Goal: Task Accomplishment & Management: Complete application form

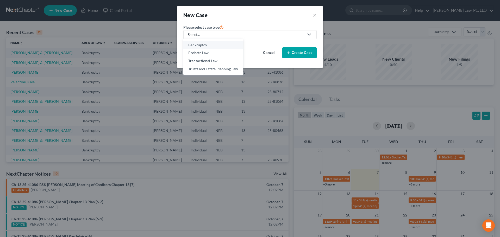
click at [203, 47] on div "Bankruptcy" at bounding box center [213, 44] width 50 height 5
select select "48"
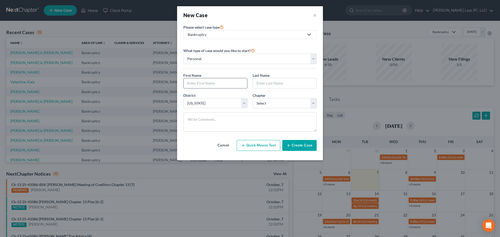
click at [196, 84] on input "text" at bounding box center [216, 83] width 64 height 10
type input "[PERSON_NAME]"
click at [261, 106] on select "Select 7 11 12 13" at bounding box center [285, 103] width 64 height 10
select select "3"
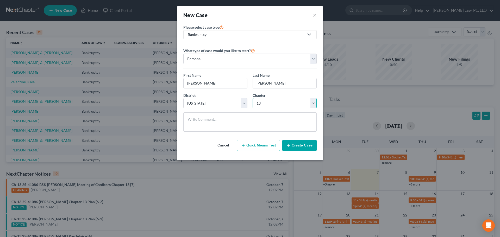
click at [253, 98] on select "Select 7 11 12 13" at bounding box center [285, 103] width 64 height 10
click at [299, 147] on button "Create Case" at bounding box center [299, 145] width 34 height 11
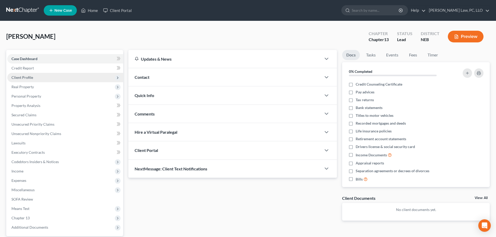
click at [34, 77] on span "Client Profile" at bounding box center [65, 77] width 116 height 9
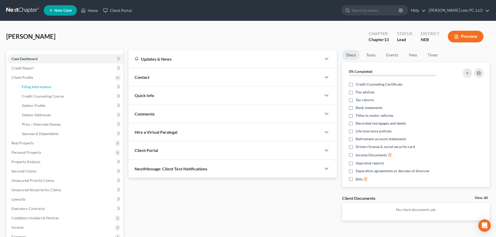
drag, startPoint x: 34, startPoint y: 86, endPoint x: 170, endPoint y: 110, distance: 138.4
click at [34, 86] on span "Filing Information" at bounding box center [36, 87] width 29 height 4
select select "1"
select select "0"
select select "3"
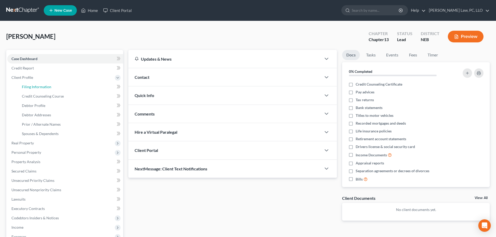
select select "48"
select select "0"
select select "30"
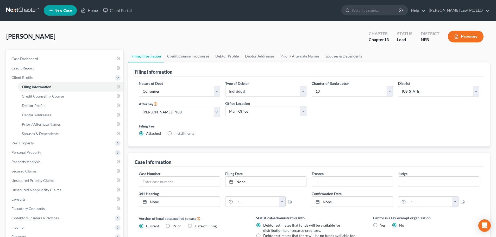
scroll to position [26, 0]
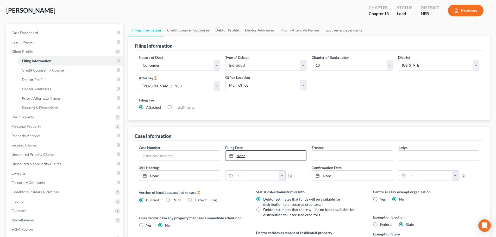
type input "[DATE]"
click at [270, 156] on link "None" at bounding box center [265, 156] width 81 height 10
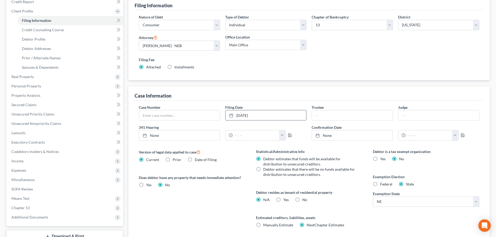
scroll to position [78, 0]
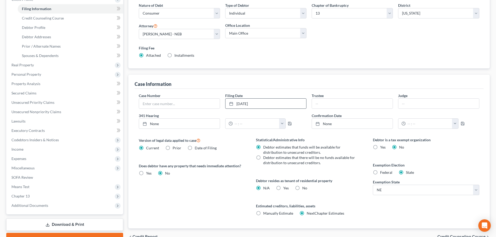
click at [263, 159] on label "Debtor estimates that there will be no funds available for distribution to unse…" at bounding box center [309, 160] width 93 height 10
click at [265, 159] on input "Debtor estimates that there will be no funds available for distribution to unse…" at bounding box center [266, 156] width 3 height 3
radio input "true"
radio input "false"
click at [302, 188] on label "No" at bounding box center [304, 188] width 5 height 5
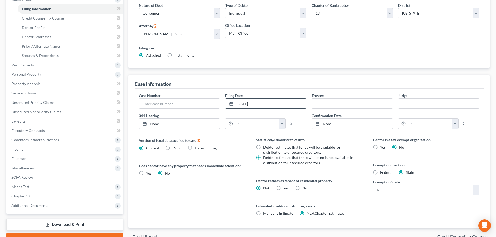
click at [304, 188] on input "No" at bounding box center [305, 187] width 3 height 3
radio input "true"
radio input "false"
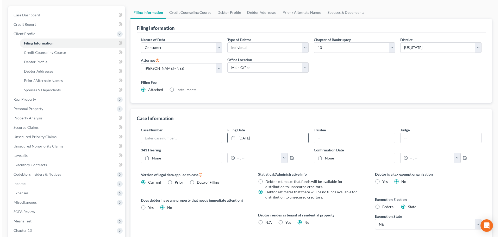
scroll to position [0, 0]
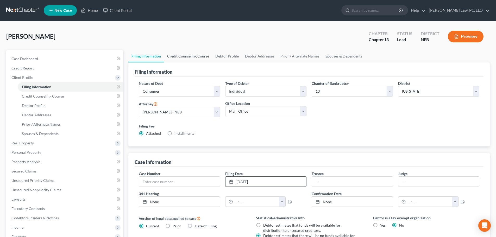
click at [188, 57] on link "Credit Counseling Course" at bounding box center [188, 56] width 48 height 12
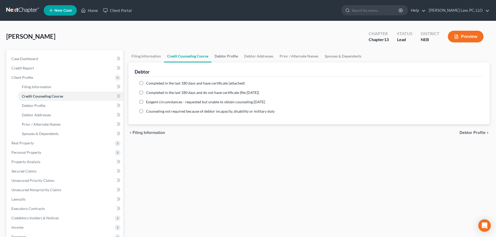
click at [221, 52] on link "Debtor Profile" at bounding box center [226, 56] width 30 height 12
select select "0"
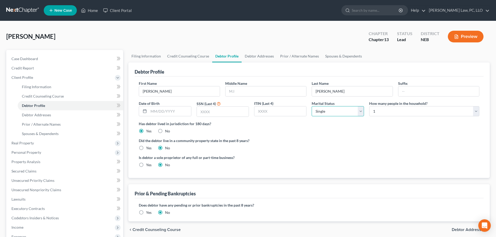
click at [320, 114] on select "Select Single Married Separated Divorced Widowed" at bounding box center [338, 111] width 52 height 10
select select "1"
click at [312, 106] on select "Select Single Married Separated Divorced Widowed" at bounding box center [338, 111] width 52 height 10
click at [373, 114] on select "Select 1 2 3 4 5 6 7 8 9 10 11 12 13 14 15 16 17 18 19 20" at bounding box center [424, 111] width 110 height 10
select select "7"
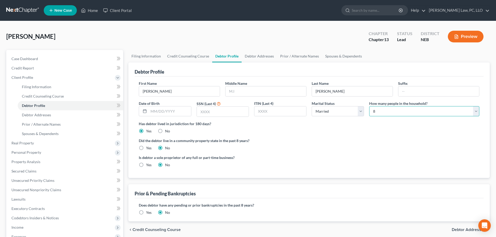
click at [369, 106] on select "Select 1 2 3 4 5 6 7 8 9 10 11 12 13 14 15 16 17 18 19 20" at bounding box center [424, 111] width 110 height 10
click at [268, 134] on ng-include "First Name [PERSON_NAME] Middle Name Last Name [PERSON_NAME] Date of Birth SSN …" at bounding box center [309, 126] width 341 height 91
click at [223, 112] on input "text" at bounding box center [223, 112] width 52 height 10
type input "5253"
click at [253, 57] on link "Debtor Addresses" at bounding box center [259, 56] width 35 height 12
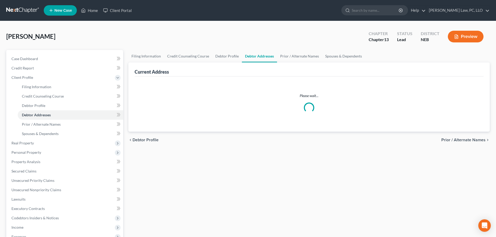
select select "0"
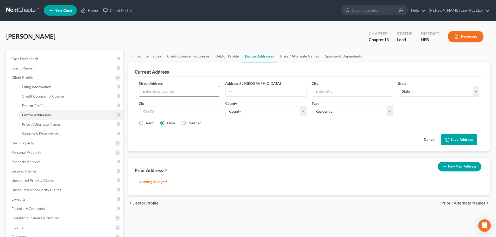
click at [196, 91] on input "text" at bounding box center [179, 91] width 81 height 10
type input "4"
type input "[STREET_ADDRESS]"
type input "[GEOGRAPHIC_DATA]"
select select "30"
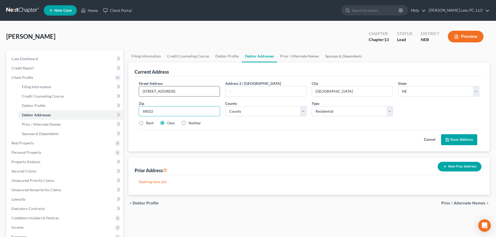
type input "68022"
type input "Elkhorn"
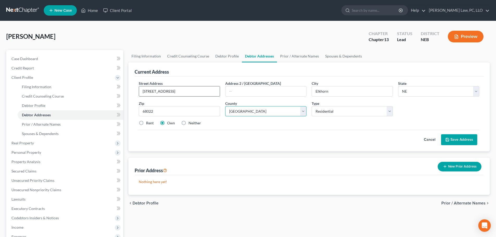
select select "27"
click at [454, 138] on button "Save Address" at bounding box center [459, 139] width 36 height 11
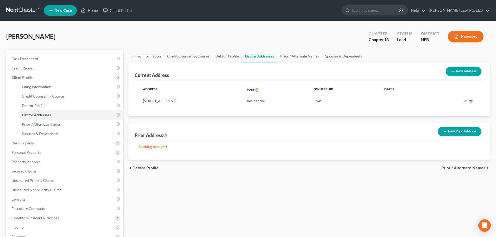
click at [455, 133] on button "New Prior Address" at bounding box center [460, 132] width 44 height 10
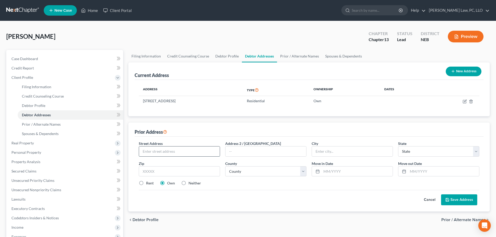
click at [149, 154] on input "text" at bounding box center [179, 152] width 81 height 10
type input "[STREET_ADDRESS]"
type input "[GEOGRAPHIC_DATA]"
select select "30"
type input "68144"
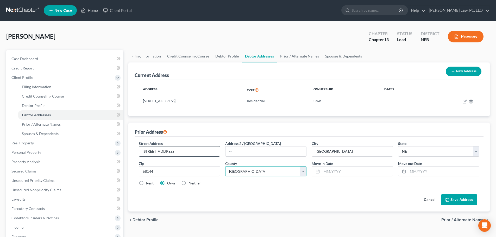
select select "27"
type input "01/2015"
type input "07/2023"
click at [149, 183] on label "Rent" at bounding box center [150, 183] width 8 height 5
click at [149, 183] on input "Rent" at bounding box center [149, 182] width 3 height 3
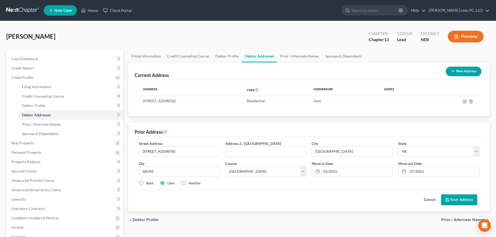
radio input "true"
drag, startPoint x: 465, startPoint y: 203, endPoint x: 460, endPoint y: 204, distance: 5.1
click at [465, 202] on button "Save Address" at bounding box center [459, 200] width 36 height 11
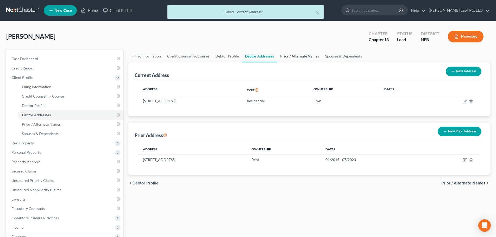
click at [305, 55] on link "Prior / Alternate Names" at bounding box center [299, 56] width 45 height 12
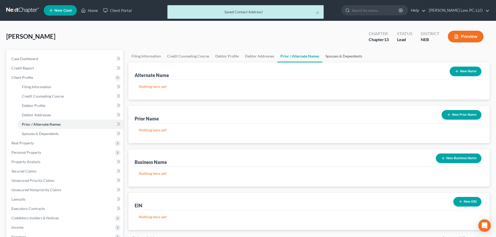
click at [335, 56] on link "Spouses & Dependents" at bounding box center [343, 56] width 43 height 12
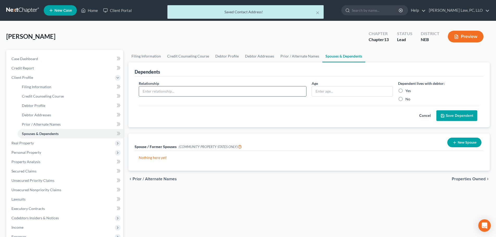
click at [180, 93] on input "text" at bounding box center [222, 91] width 167 height 10
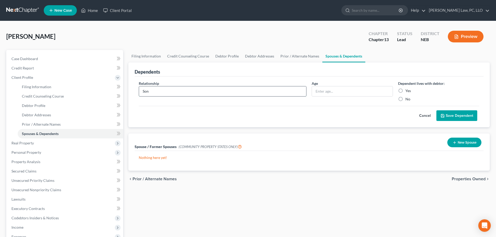
type input "Son"
type input "5"
click at [406, 91] on label "Yes" at bounding box center [407, 90] width 5 height 5
click at [407, 91] on input "Yes" at bounding box center [408, 89] width 3 height 3
radio input "true"
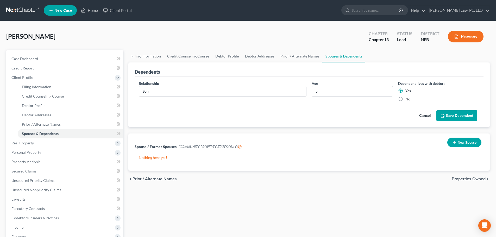
click at [445, 116] on button "Save Dependent" at bounding box center [456, 115] width 41 height 11
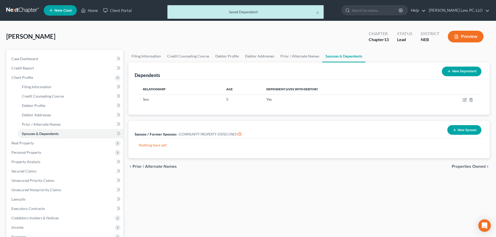
click at [460, 73] on button "New Dependent" at bounding box center [462, 72] width 40 height 10
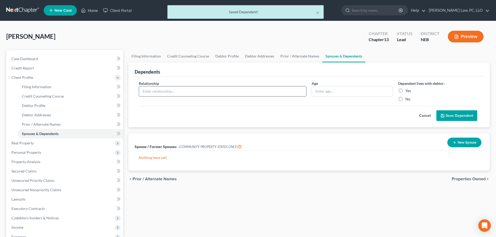
click at [160, 93] on input "text" at bounding box center [222, 91] width 167 height 10
type input "Son"
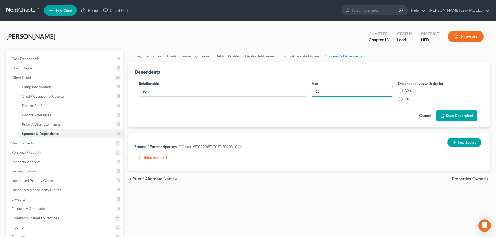
type input "18"
click at [405, 92] on label "Yes" at bounding box center [407, 90] width 5 height 5
click at [407, 92] on input "Yes" at bounding box center [408, 89] width 3 height 3
radio input "true"
click at [444, 118] on icon "submit" at bounding box center [443, 116] width 4 height 4
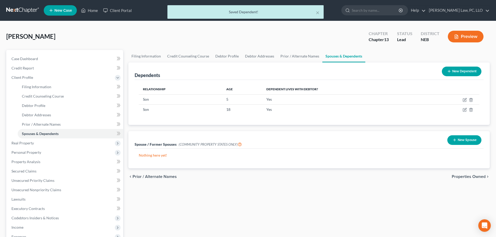
click at [449, 74] on button "New Dependent" at bounding box center [462, 72] width 40 height 10
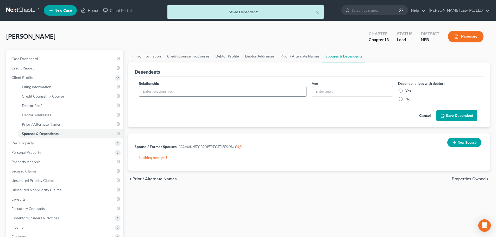
click at [161, 93] on input "text" at bounding box center [222, 91] width 167 height 10
type input "Son"
type input "20"
click at [405, 90] on label "Yes" at bounding box center [407, 90] width 5 height 5
click at [407, 90] on input "Yes" at bounding box center [408, 89] width 3 height 3
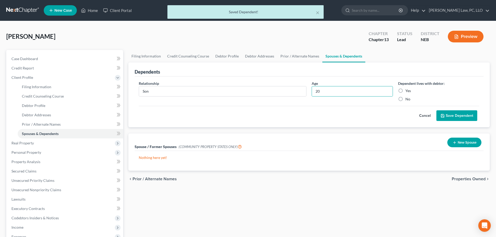
radio input "true"
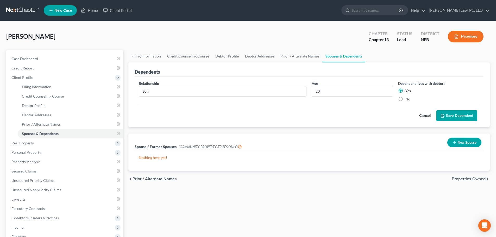
click at [444, 113] on button "Save Dependent" at bounding box center [456, 115] width 41 height 11
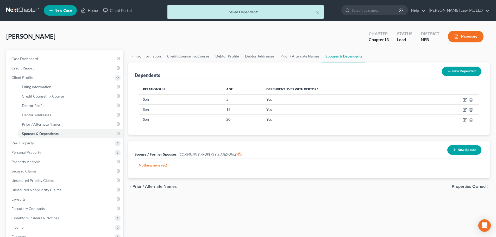
click at [448, 73] on icon at bounding box center [449, 71] width 4 height 4
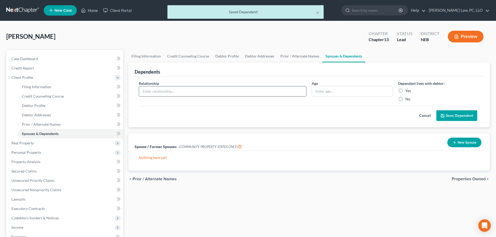
drag, startPoint x: 164, startPoint y: 94, endPoint x: 161, endPoint y: 93, distance: 2.8
click at [163, 93] on input "text" at bounding box center [222, 91] width 167 height 10
type input "Daughter"
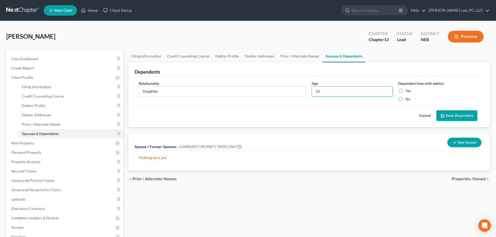
type input "13"
click at [405, 91] on label "Yes" at bounding box center [407, 90] width 5 height 5
click at [407, 91] on input "Yes" at bounding box center [408, 89] width 3 height 3
radio input "true"
click at [450, 118] on button "Save Dependent" at bounding box center [456, 115] width 41 height 11
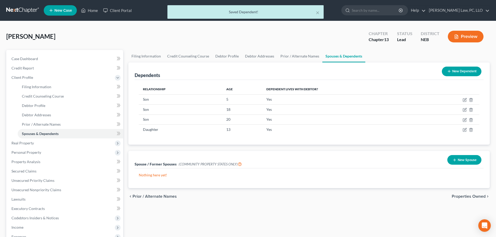
click at [456, 73] on button "New Dependent" at bounding box center [462, 72] width 40 height 10
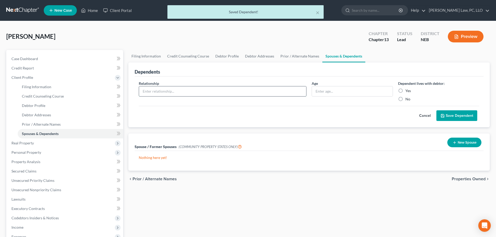
click at [150, 91] on input "text" at bounding box center [222, 91] width 167 height 10
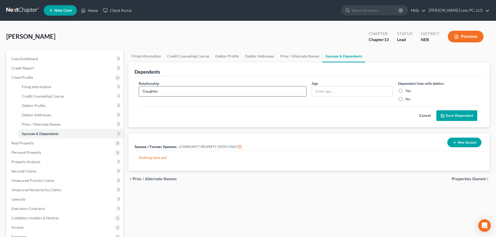
type input "Daughter"
type input "16"
click at [406, 90] on label "Yes" at bounding box center [407, 90] width 5 height 5
click at [407, 90] on input "Yes" at bounding box center [408, 89] width 3 height 3
radio input "true"
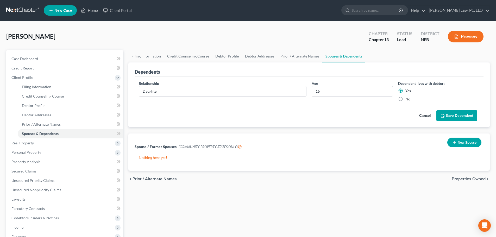
click at [448, 117] on button "Save Dependent" at bounding box center [456, 115] width 41 height 11
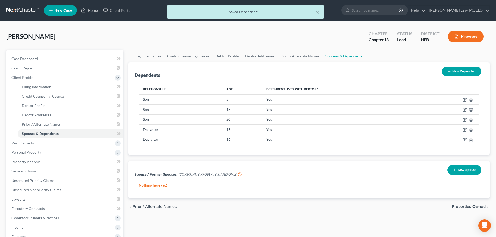
click at [451, 73] on button "New Dependent" at bounding box center [462, 72] width 40 height 10
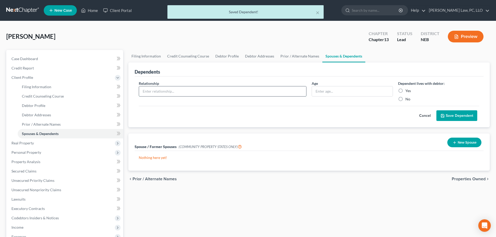
click at [153, 88] on input "text" at bounding box center [222, 91] width 167 height 10
type input "Daughter"
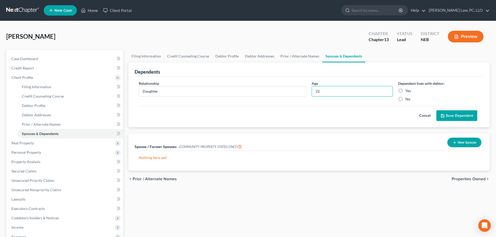
type input "22"
click at [405, 89] on label "Yes" at bounding box center [407, 90] width 5 height 5
click at [407, 89] on input "Yes" at bounding box center [408, 89] width 3 height 3
radio input "true"
click at [450, 114] on button "Save Dependent" at bounding box center [456, 115] width 41 height 11
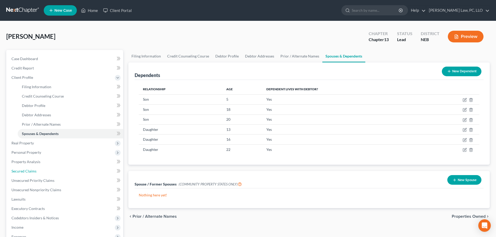
drag, startPoint x: 39, startPoint y: 170, endPoint x: 144, endPoint y: 144, distance: 108.2
click at [39, 170] on link "Secured Claims" at bounding box center [65, 171] width 116 height 9
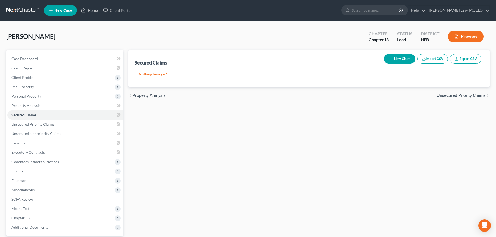
click at [388, 61] on button "New Claim" at bounding box center [400, 59] width 32 height 10
select select "0"
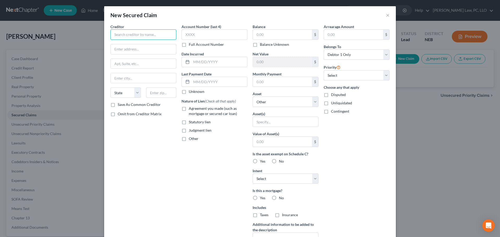
click at [137, 36] on input "text" at bounding box center [143, 34] width 66 height 10
click at [131, 45] on div "Rushmore Service Center" at bounding box center [142, 43] width 54 height 5
type input "Rushmore Service Center"
type input "PO Box 5507"
type input "[GEOGRAPHIC_DATA]"
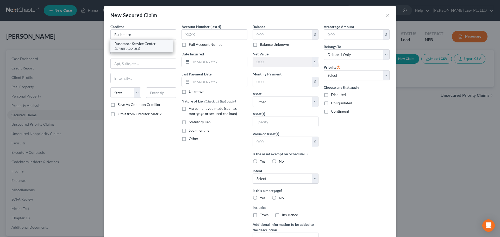
select select "43"
type input "57117"
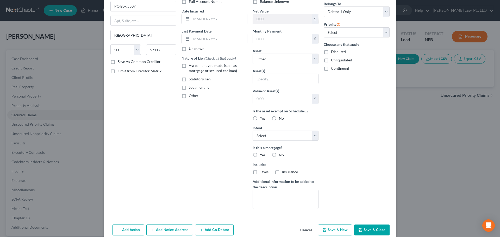
scroll to position [52, 0]
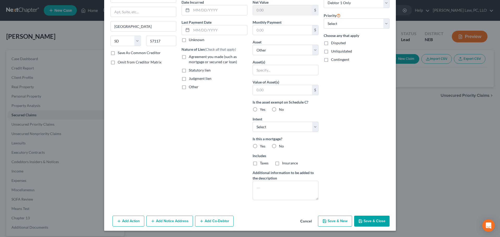
click at [364, 221] on button "Save & Close" at bounding box center [371, 221] width 35 height 11
select select
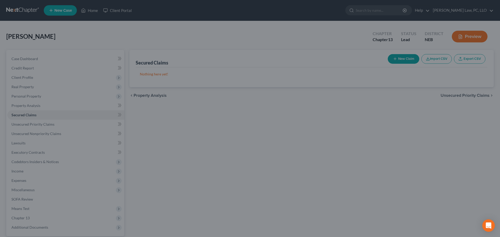
type input "0.00"
type input "0"
type input "0.00"
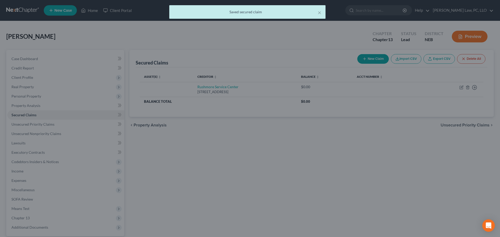
scroll to position [0, 0]
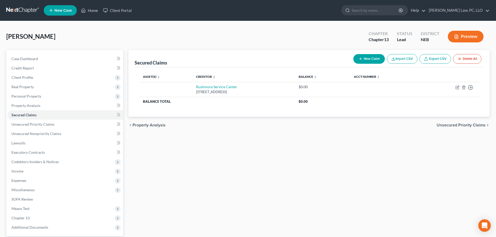
click at [365, 57] on button "New Claim" at bounding box center [369, 59] width 32 height 10
select select "0"
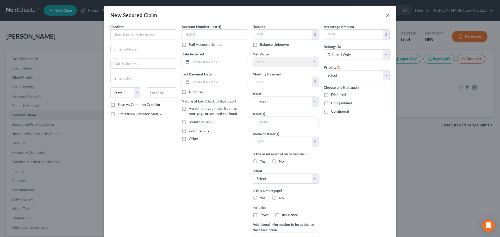
click at [386, 16] on button "×" at bounding box center [388, 15] width 4 height 6
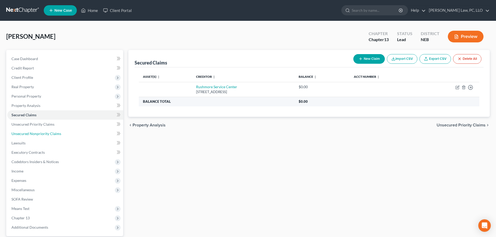
drag, startPoint x: 27, startPoint y: 132, endPoint x: 192, endPoint y: 101, distance: 168.0
click at [28, 132] on span "Unsecured Nonpriority Claims" at bounding box center [36, 133] width 50 height 4
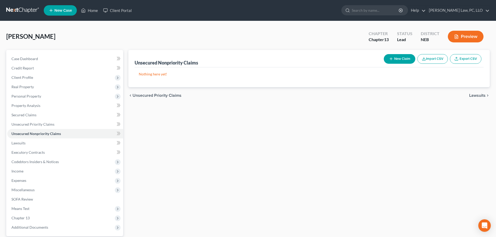
click at [395, 59] on button "New Claim" at bounding box center [400, 59] width 32 height 10
select select "0"
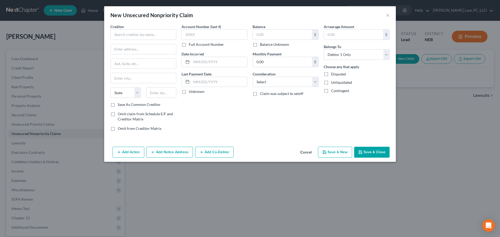
click at [154, 40] on div "Creditor * State [US_STATE] AK AR AZ CA CO [GEOGRAPHIC_DATA] DE DC [GEOGRAPHIC_…" at bounding box center [143, 63] width 66 height 78
click at [155, 37] on input "text" at bounding box center [143, 34] width 66 height 10
type input "Empire Estates, LLC"
type input "[STREET_ADDRESS]"
type input "ste 101-167"
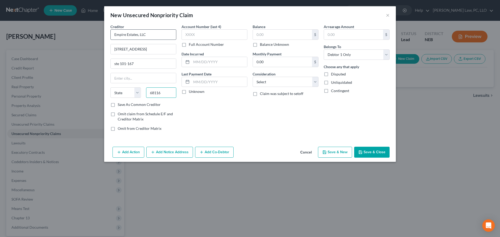
type input "68116"
type input "[GEOGRAPHIC_DATA]"
select select "30"
click at [152, 105] on label "Save As Common Creditor" at bounding box center [139, 104] width 43 height 5
click at [123, 105] on input "Save As Common Creditor" at bounding box center [121, 103] width 3 height 3
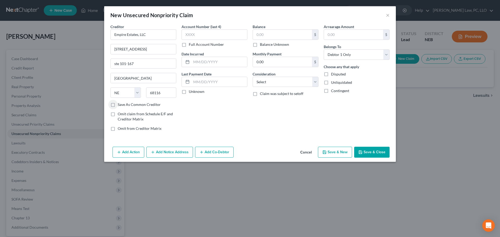
checkbox input "true"
click at [279, 45] on label "Balance Unknown" at bounding box center [274, 44] width 29 height 5
click at [265, 45] on input "Balance Unknown" at bounding box center [263, 43] width 3 height 3
checkbox input "true"
type input "0.00"
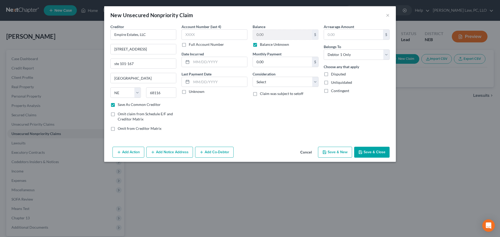
click at [369, 158] on div "Add Action Add Notice Address Add Co-Debtor Cancel Save & New Save & Close" at bounding box center [250, 153] width 292 height 17
click at [368, 155] on button "Save & Close" at bounding box center [371, 152] width 35 height 11
checkbox input "false"
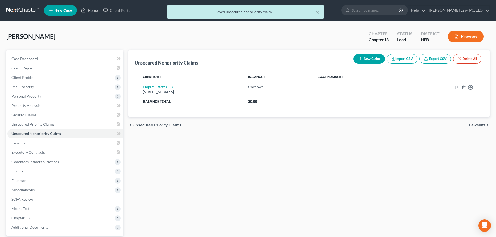
click at [375, 60] on button "New Claim" at bounding box center [369, 59] width 32 height 10
select select "0"
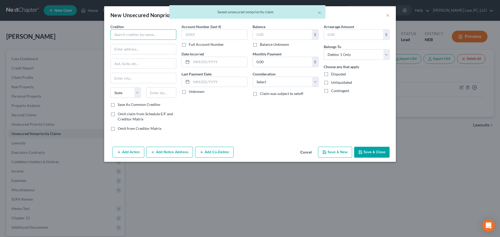
drag, startPoint x: 156, startPoint y: 33, endPoint x: 153, endPoint y: 34, distance: 3.7
click at [156, 33] on input "text" at bounding box center [143, 34] width 66 height 10
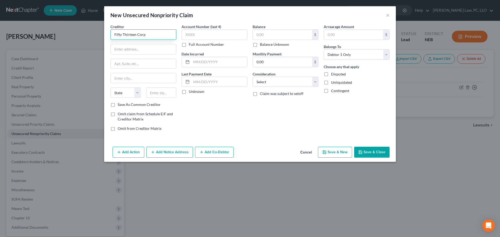
type input "Fifty Thirteen Corp"
type input "c/o [PERSON_NAME]"
type input "[GEOGRAPHIC_DATA], [STREET_ADDRESS]"
type input "68102"
type input "[GEOGRAPHIC_DATA]"
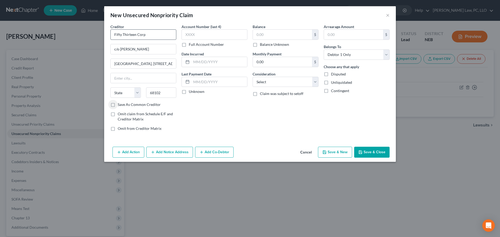
select select "30"
click at [139, 105] on label "Save As Common Creditor" at bounding box center [139, 104] width 43 height 5
click at [123, 105] on input "Save As Common Creditor" at bounding box center [121, 103] width 3 height 3
checkbox input "true"
click at [281, 45] on label "Balance Unknown" at bounding box center [274, 44] width 29 height 5
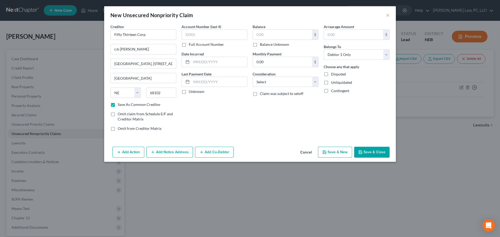
click at [265, 45] on input "Balance Unknown" at bounding box center [263, 43] width 3 height 3
checkbox input "true"
type input "0.00"
click at [369, 154] on button "Save & Close" at bounding box center [371, 152] width 35 height 11
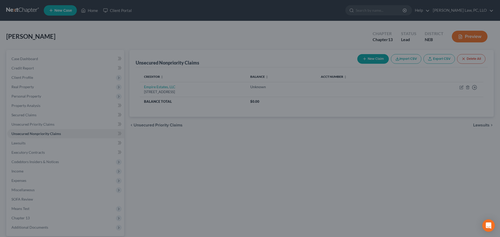
checkbox input "false"
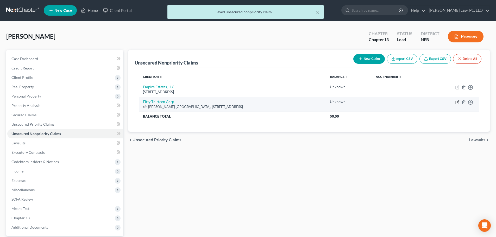
click at [456, 103] on icon "button" at bounding box center [457, 102] width 4 height 4
select select "30"
select select "0"
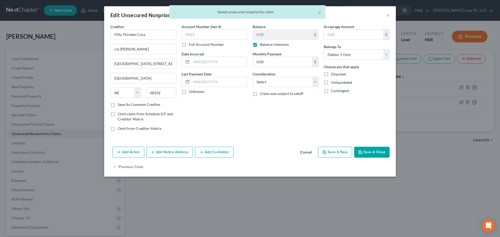
click at [215, 152] on button "Add Co-Debtor" at bounding box center [214, 152] width 39 height 11
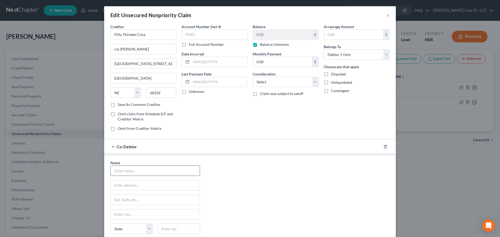
click at [137, 173] on input "text" at bounding box center [155, 171] width 89 height 10
type input "Owns, Inc."
type input "[STREET_ADDRESS]"
type input "68154"
type input "[GEOGRAPHIC_DATA]"
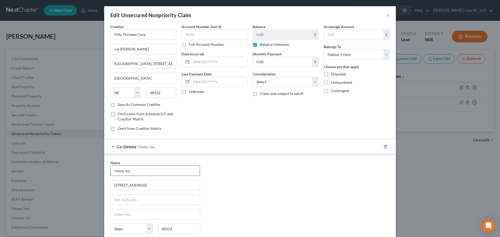
select select "30"
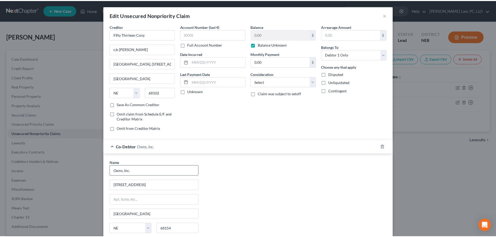
scroll to position [67, 0]
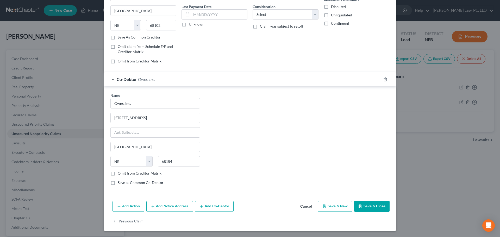
click at [136, 173] on label "Omit from Creditor Matrix" at bounding box center [140, 173] width 44 height 5
click at [123, 173] on input "Omit from Creditor Matrix" at bounding box center [121, 172] width 3 height 3
click at [151, 171] on label "Omit from Creditor Matrix" at bounding box center [140, 173] width 44 height 5
click at [123, 171] on input "Omit from Creditor Matrix" at bounding box center [121, 172] width 3 height 3
checkbox input "false"
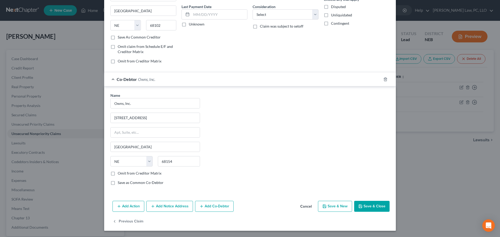
click at [141, 184] on label "Save as Common Co-Debtor" at bounding box center [141, 182] width 46 height 5
click at [123, 184] on input "Save as Common Co-Debtor" at bounding box center [121, 181] width 3 height 3
checkbox input "true"
click at [263, 16] on select "Select Cable / Satellite Services Collection Agency Credit Card Debt Debt Couns…" at bounding box center [286, 14] width 66 height 10
select select "14"
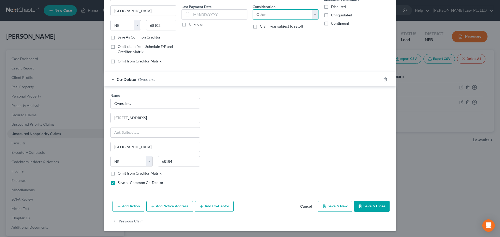
click at [253, 9] on select "Select Cable / Satellite Services Collection Agency Credit Card Debt Debt Couns…" at bounding box center [286, 14] width 66 height 10
click at [261, 32] on input "text" at bounding box center [285, 34] width 65 height 10
type input "BUSINESS DEBT"
click at [364, 207] on button "Save & Close" at bounding box center [371, 206] width 35 height 11
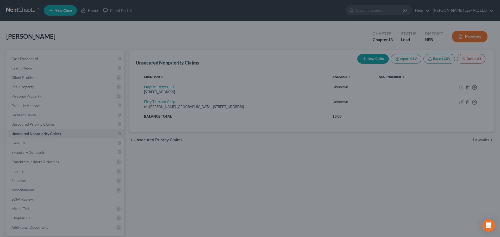
type input "0"
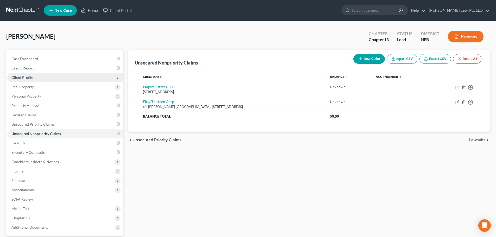
click at [43, 77] on span "Client Profile" at bounding box center [65, 77] width 116 height 9
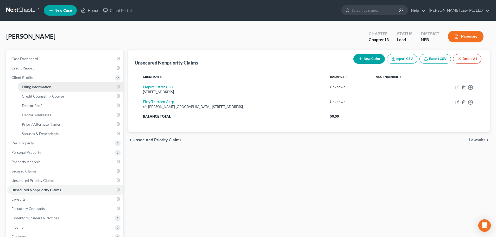
click at [45, 89] on span "Filing Information" at bounding box center [36, 87] width 29 height 4
select select "1"
select select "0"
select select "3"
select select "48"
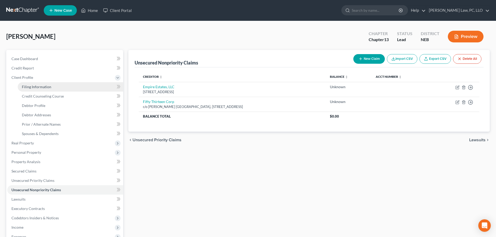
select select "0"
select select "30"
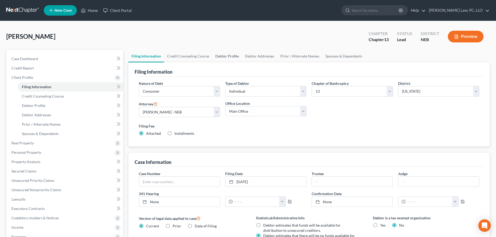
click at [233, 58] on link "Debtor Profile" at bounding box center [227, 56] width 30 height 12
select select "1"
select select "7"
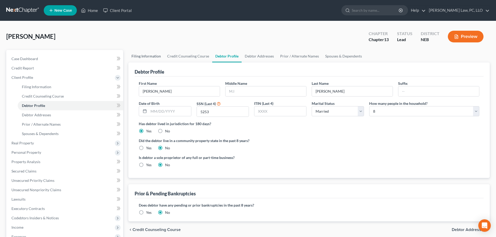
click at [154, 56] on link "Filing Information" at bounding box center [146, 56] width 36 height 12
select select "1"
select select "0"
select select "3"
select select "48"
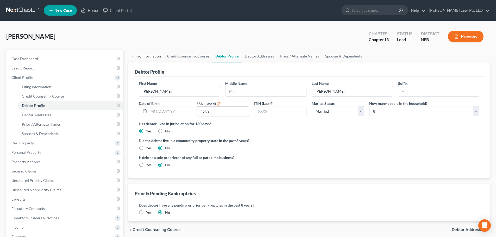
select select "0"
select select "30"
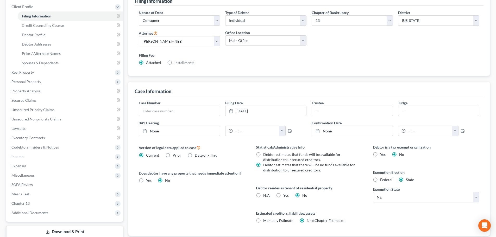
scroll to position [78, 0]
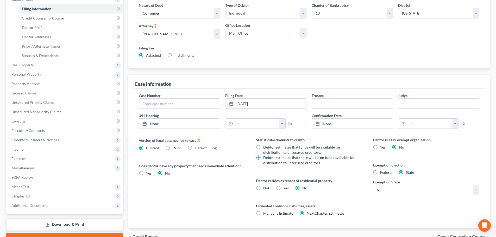
click at [263, 214] on label "Manually Estimate Manually Estimate" at bounding box center [278, 213] width 30 height 5
click at [265, 214] on input "Manually Estimate Manually Estimate" at bounding box center [266, 212] width 3 height 3
radio input "true"
radio input "false"
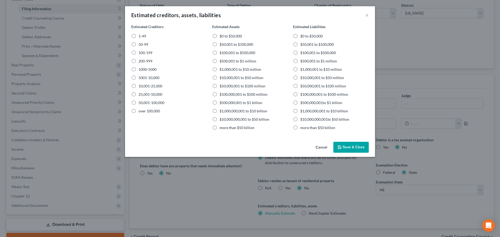
click at [139, 44] on label "50-99" at bounding box center [144, 44] width 10 height 5
click at [141, 44] on input "50-99" at bounding box center [142, 43] width 3 height 3
radio input "true"
click at [219, 101] on label "$500,000,001 to $1 billion" at bounding box center [240, 102] width 43 height 5
click at [222, 101] on input "$500,000,001 to $1 billion" at bounding box center [223, 101] width 3 height 3
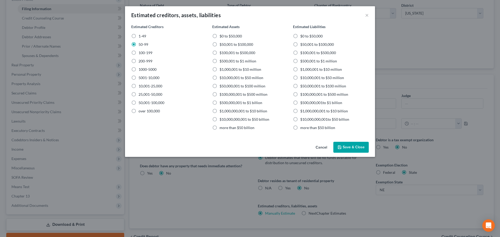
radio input "true"
click at [219, 101] on label "$500,000,001 to $1 billion" at bounding box center [240, 102] width 43 height 5
click at [222, 101] on input "$500,000,001 to $1 billion" at bounding box center [223, 101] width 3 height 3
click at [219, 62] on label "$500,001 to $1 million" at bounding box center [237, 61] width 37 height 5
click at [222, 62] on input "$500,001 to $1 million" at bounding box center [223, 60] width 3 height 3
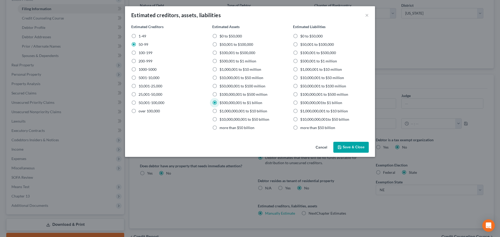
radio input "true"
radio input "false"
click at [300, 61] on label "$500,001 to $1 million" at bounding box center [318, 61] width 37 height 5
click at [302, 61] on input "$500,001 to $1 million" at bounding box center [303, 60] width 3 height 3
radio input "true"
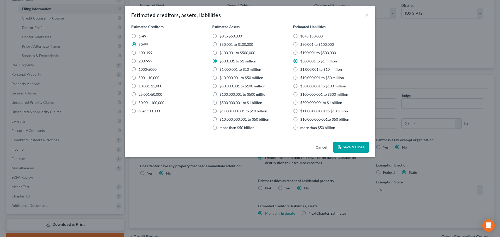
click at [349, 147] on button "Save & Close" at bounding box center [350, 147] width 35 height 11
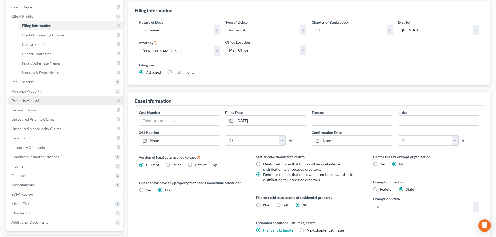
scroll to position [52, 0]
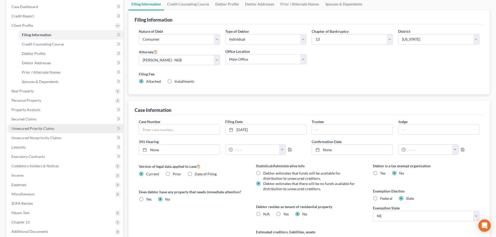
click at [35, 126] on span "Unsecured Priority Claims" at bounding box center [32, 128] width 43 height 4
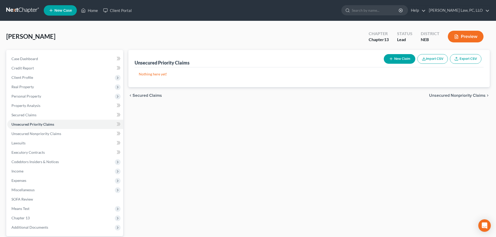
click at [399, 57] on button "New Claim" at bounding box center [400, 59] width 32 height 10
select select "0"
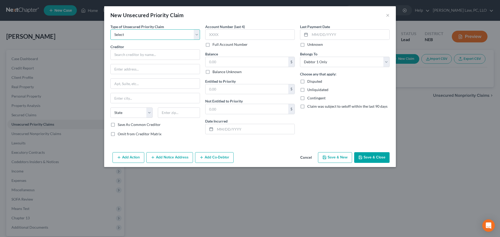
click at [129, 37] on select "Select Taxes & Other Government Units Domestic Support Obligations Extensions o…" at bounding box center [155, 34] width 90 height 10
select select "0"
click at [110, 29] on select "Select Taxes & Other Government Units Domestic Support Obligations Extensions o…" at bounding box center [155, 34] width 90 height 10
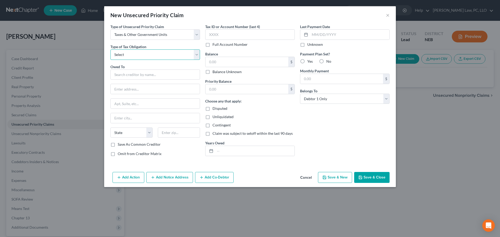
drag, startPoint x: 131, startPoint y: 55, endPoint x: 130, endPoint y: 60, distance: 4.2
click at [131, 55] on select "Select Federal City State Franchise Tax Board Other" at bounding box center [155, 54] width 90 height 10
select select "0"
click at [110, 49] on select "Select Federal City State Franchise Tax Board Other" at bounding box center [155, 54] width 90 height 10
click at [125, 77] on input "text" at bounding box center [155, 75] width 90 height 10
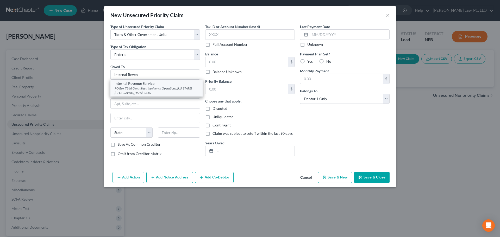
click at [131, 86] on div "Internal Revenue Service" at bounding box center [157, 83] width 84 height 5
type input "Internal Revenue Service"
type input "PO Box 7346"
type input "Centralized Insolvency Operations"
type input "[US_STATE]"
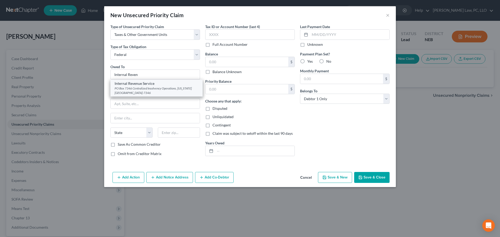
select select "39"
type input "19101-7346"
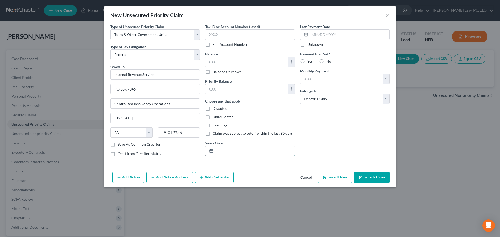
click at [233, 152] on input "text" at bounding box center [254, 151] width 79 height 10
type input "2023, 2024"
click at [368, 177] on button "Save & Close" at bounding box center [371, 177] width 35 height 11
type input "0.00"
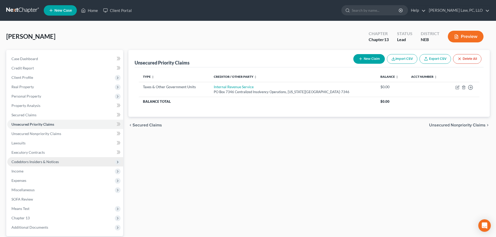
click at [26, 164] on span "Codebtors Insiders & Notices" at bounding box center [34, 162] width 47 height 4
drag, startPoint x: 28, startPoint y: 189, endPoint x: 196, endPoint y: 170, distance: 169.2
click at [28, 189] on span "Notices" at bounding box center [28, 190] width 12 height 4
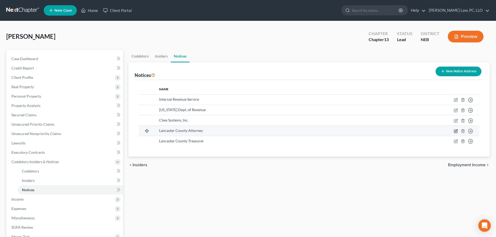
click at [457, 130] on icon "button" at bounding box center [456, 130] width 2 height 2
select select "30"
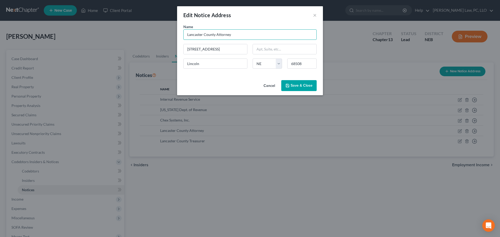
click at [194, 31] on input "Lancaster County Attorney" at bounding box center [249, 34] width 133 height 10
type input "Douglas County Attorney"
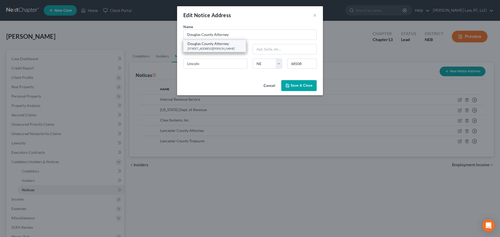
click at [201, 43] on div "Douglas County Attorney" at bounding box center [214, 43] width 54 height 5
type input "[STREET_ADDRESS][PERSON_NAME]"
type input "[GEOGRAPHIC_DATA]"
type input "68183"
click at [304, 87] on span "Save & Close" at bounding box center [302, 85] width 22 height 4
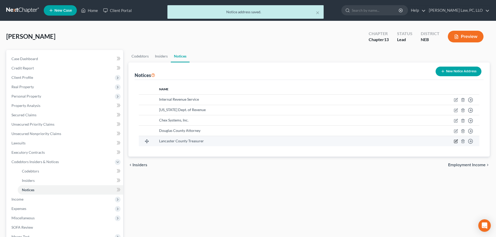
click at [454, 140] on icon "button" at bounding box center [455, 141] width 3 height 3
select select "30"
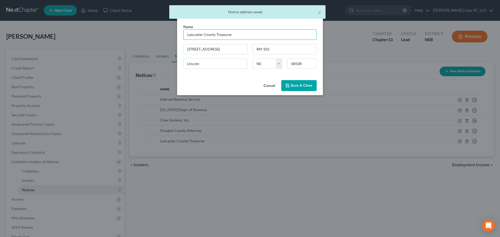
click at [193, 36] on input "Lancaster County Treasurer" at bounding box center [249, 34] width 133 height 10
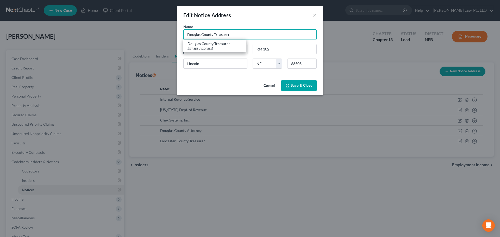
type input "Douglas County Treasurer"
click at [202, 45] on div "Douglas County Treasurer" at bounding box center [214, 43] width 54 height 5
type input "1819 Farnam St. H-02"
type input "[GEOGRAPHIC_DATA]"
type input "68183"
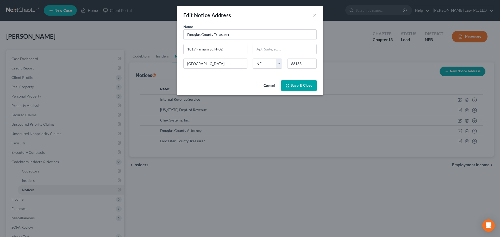
click at [303, 89] on button "Save & Close" at bounding box center [298, 85] width 35 height 11
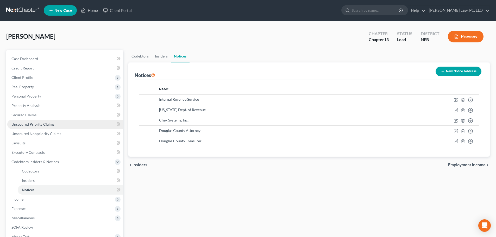
click at [38, 127] on link "Unsecured Priority Claims" at bounding box center [65, 124] width 116 height 9
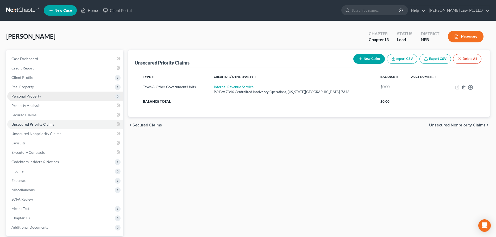
click at [34, 101] on span "Personal Property" at bounding box center [65, 96] width 116 height 9
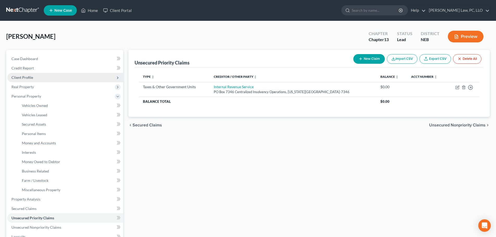
click at [31, 80] on span "Client Profile" at bounding box center [65, 77] width 116 height 9
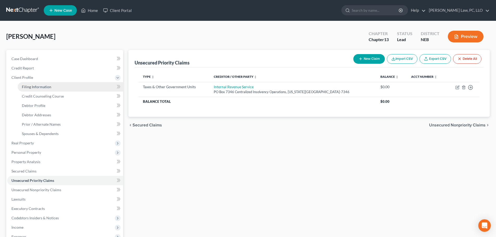
click at [34, 86] on span "Filing Information" at bounding box center [36, 87] width 29 height 4
select select "1"
select select "0"
select select "3"
select select "48"
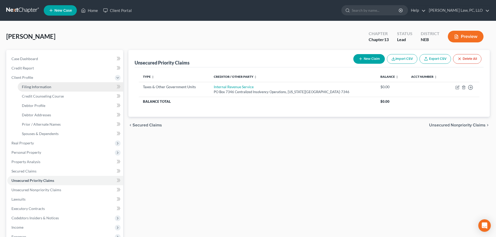
select select "0"
select select "30"
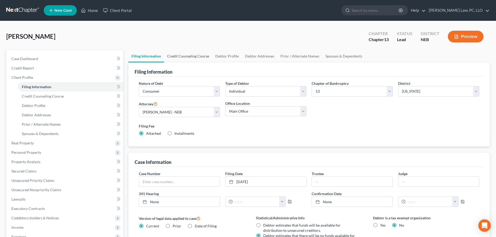
click at [183, 58] on link "Credit Counseling Course" at bounding box center [188, 56] width 48 height 12
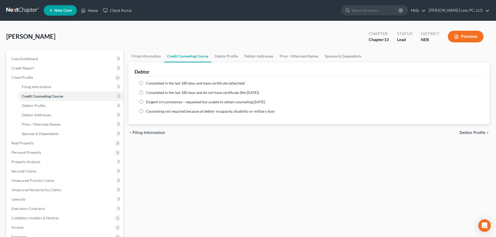
click at [146, 83] on label "Completed in the last 180 days and have certificate (attached)" at bounding box center [195, 83] width 99 height 5
click at [148, 83] on input "Completed in the last 180 days and have certificate (attached)" at bounding box center [149, 82] width 3 height 3
radio input "true"
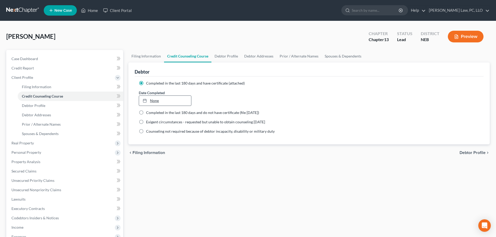
type input "[DATE]"
click at [182, 103] on link "None" at bounding box center [165, 101] width 52 height 10
click at [208, 147] on div "chevron_left Filing Information Debtor Profile chevron_right" at bounding box center [308, 153] width 361 height 17
click at [220, 55] on link "Debtor Profile" at bounding box center [226, 56] width 30 height 12
select select "1"
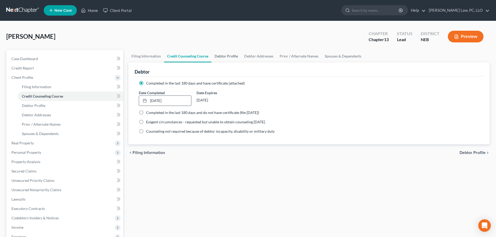
select select "7"
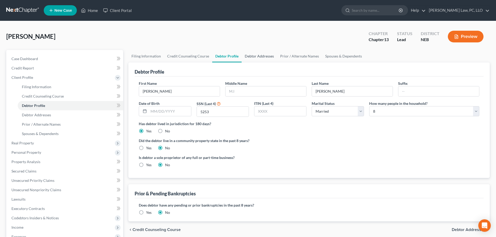
click at [264, 57] on link "Debtor Addresses" at bounding box center [259, 56] width 35 height 12
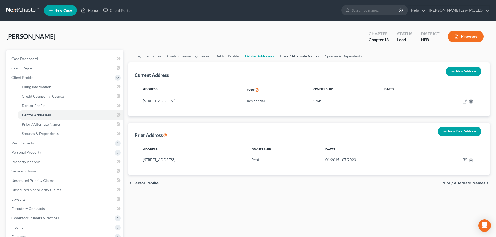
click at [288, 58] on link "Prior / Alternate Names" at bounding box center [299, 56] width 45 height 12
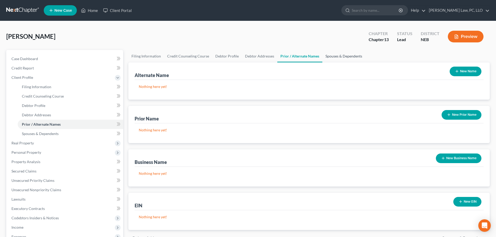
click at [334, 58] on link "Spouses & Dependents" at bounding box center [343, 56] width 43 height 12
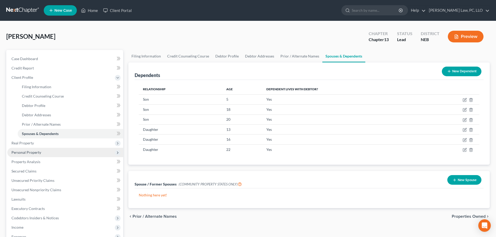
click at [39, 156] on span "Personal Property" at bounding box center [65, 152] width 116 height 9
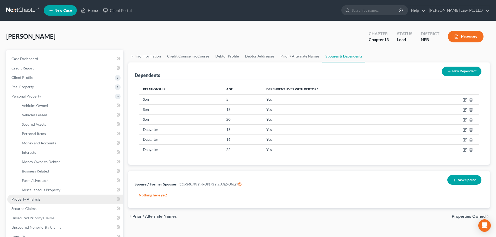
click at [33, 197] on span "Property Analysis" at bounding box center [25, 199] width 29 height 4
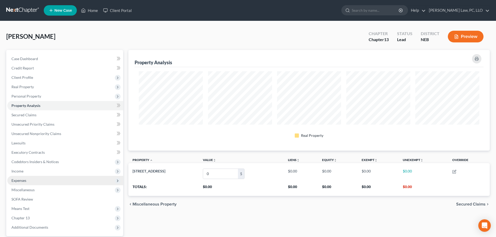
scroll to position [101, 361]
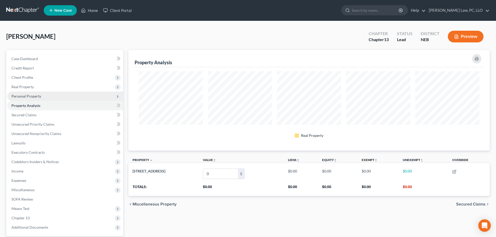
click at [24, 96] on span "Personal Property" at bounding box center [26, 96] width 30 height 4
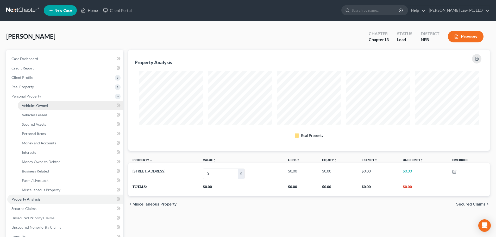
click at [31, 107] on span "Vehicles Owned" at bounding box center [35, 105] width 26 height 4
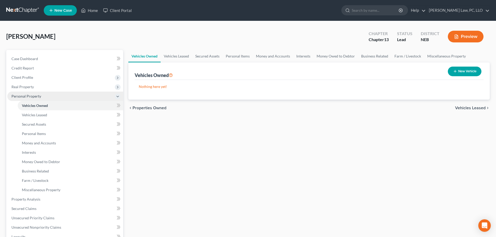
click at [27, 99] on span "Personal Property" at bounding box center [65, 96] width 116 height 9
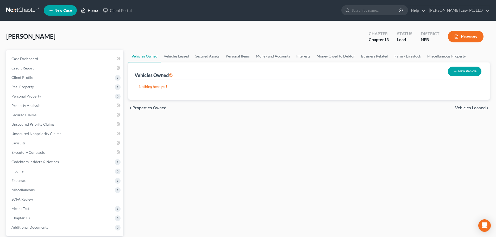
click at [82, 12] on icon at bounding box center [84, 11] width 4 height 4
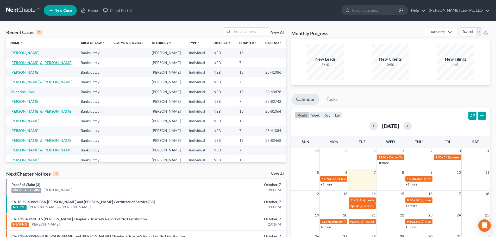
click at [26, 65] on link "[PERSON_NAME] & [PERSON_NAME]" at bounding box center [41, 62] width 62 height 4
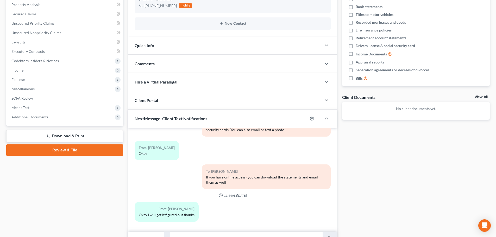
scroll to position [104, 0]
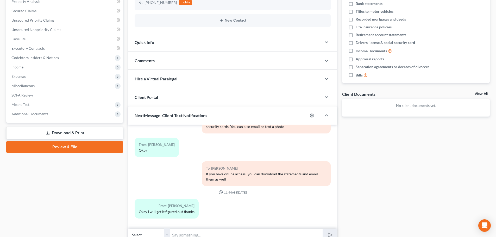
click at [182, 235] on input "text" at bounding box center [246, 235] width 153 height 13
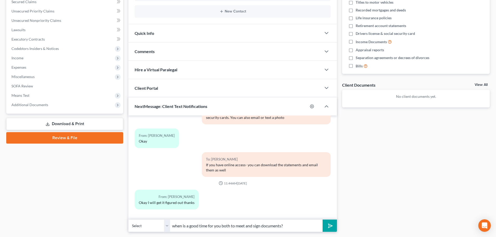
scroll to position [128, 0]
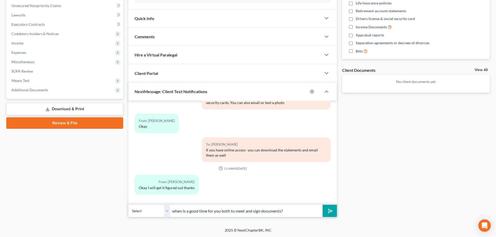
type input "when is a good time for you both to meet and sign documents?"
click at [326, 214] on button "submit" at bounding box center [330, 211] width 14 height 12
